Goal: Obtain resource: Download file/media

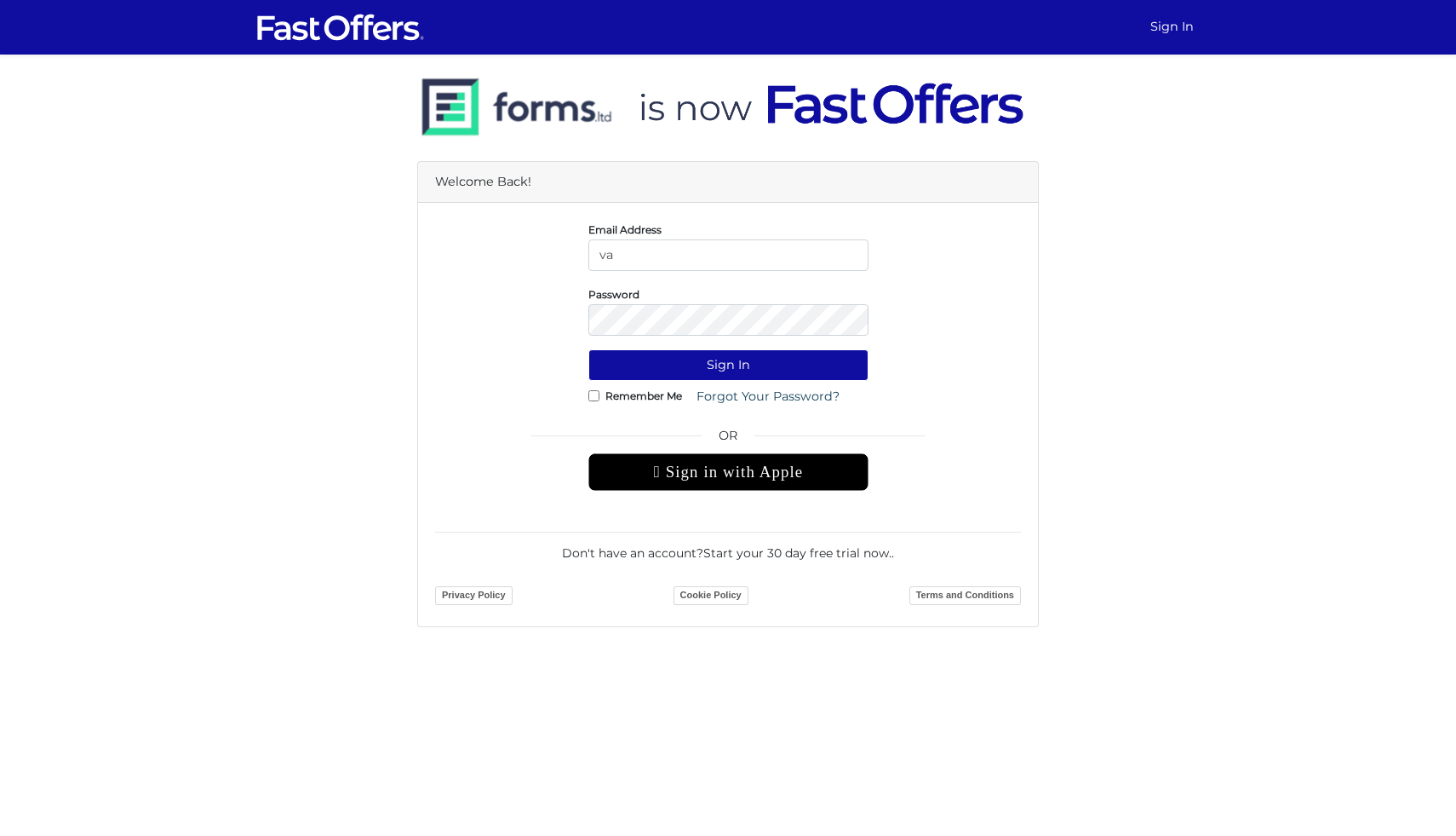
type input "[EMAIL_ADDRESS][PERSON_NAME][DOMAIN_NAME]"
click at [588, 350] on button "Sign In" at bounding box center [728, 366] width 281 height 32
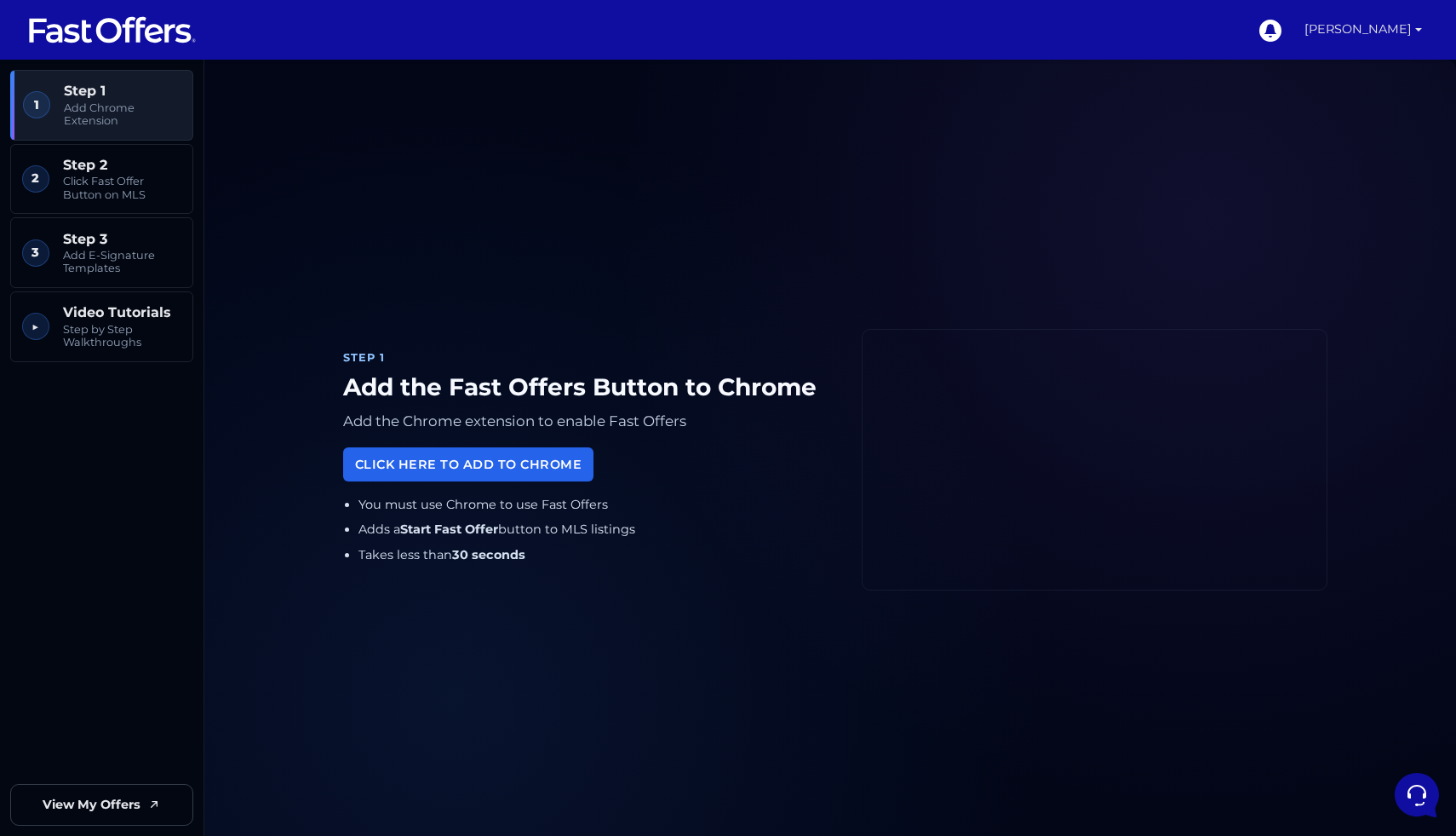
click at [1418, 23] on link "[PERSON_NAME]" at bounding box center [1363, 30] width 131 height 60
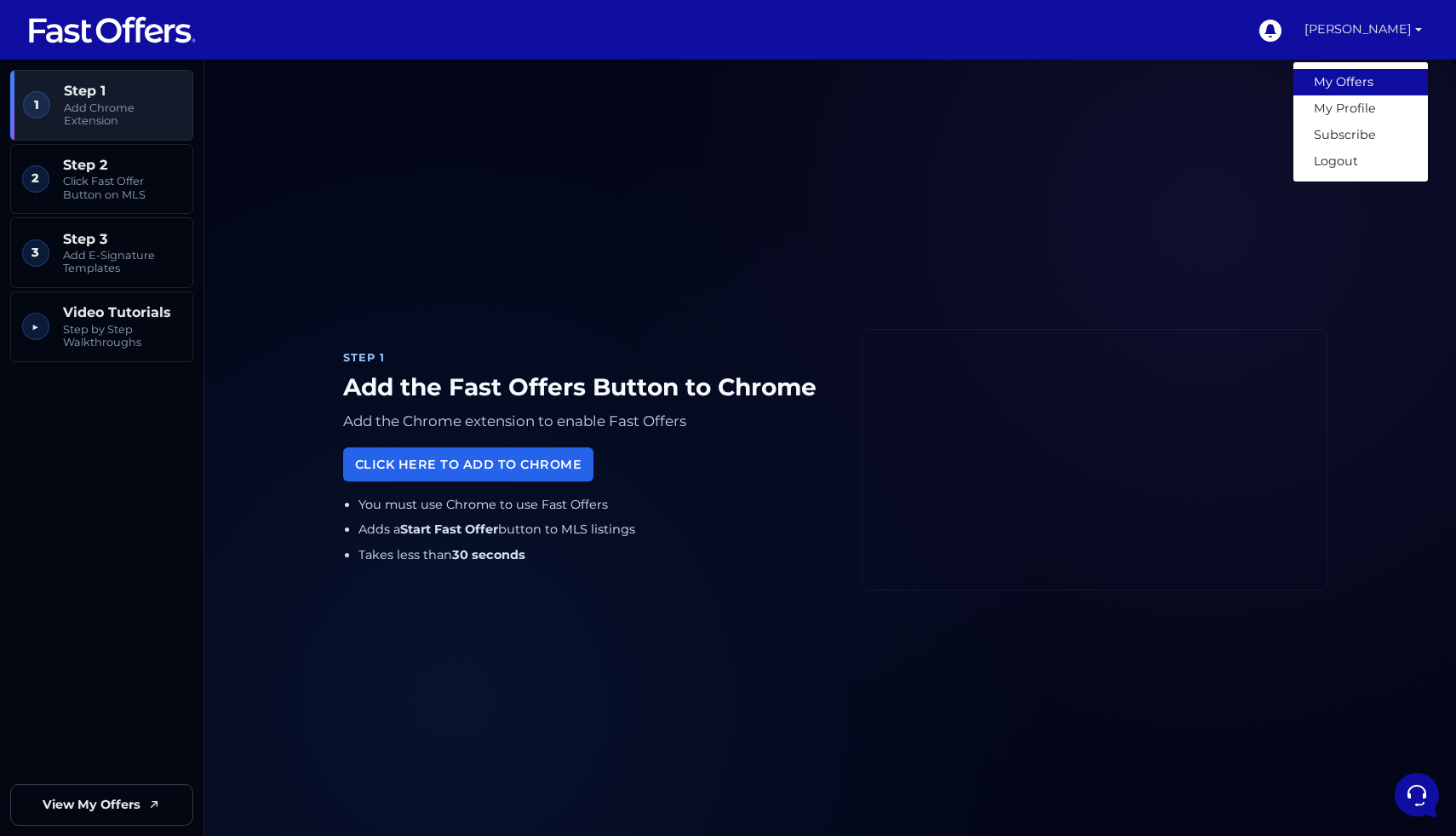
click at [1362, 78] on link "My Offers" at bounding box center [1361, 82] width 135 height 26
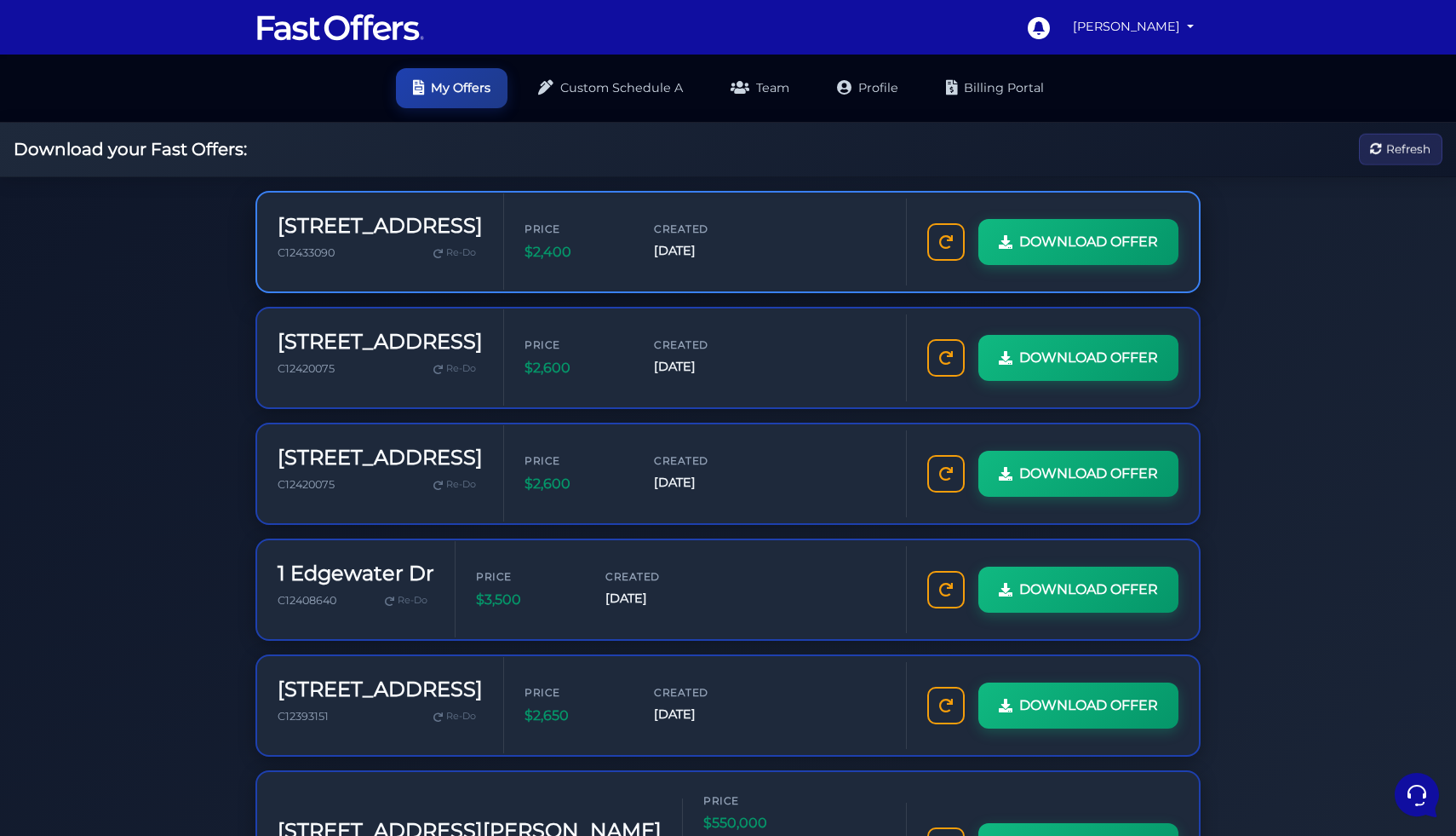
click at [716, 243] on div "Price $2,400 Created Oct 1, 2025" at bounding box center [705, 242] width 362 height 42
click at [1070, 245] on span "DOWNLOAD OFFER" at bounding box center [1087, 242] width 139 height 22
